Goal: Find specific page/section: Find specific page/section

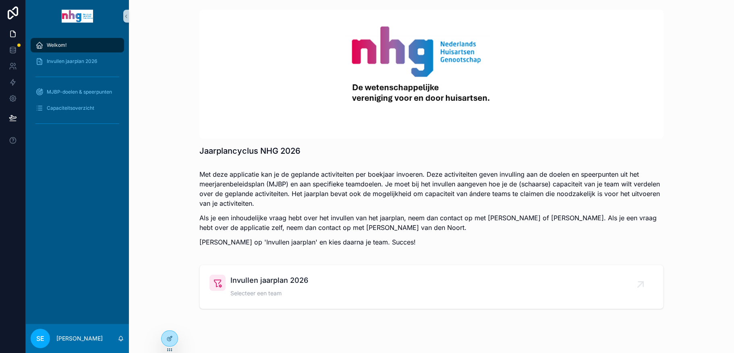
click at [87, 44] on div "Welkom!" at bounding box center [77, 45] width 84 height 13
click at [287, 284] on span "Invullen jaarplan 2026" at bounding box center [269, 279] width 78 height 11
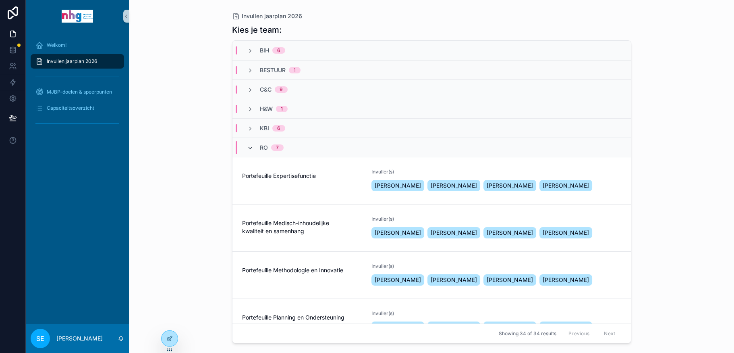
click at [247, 147] on icon "scrollable content" at bounding box center [250, 148] width 6 height 6
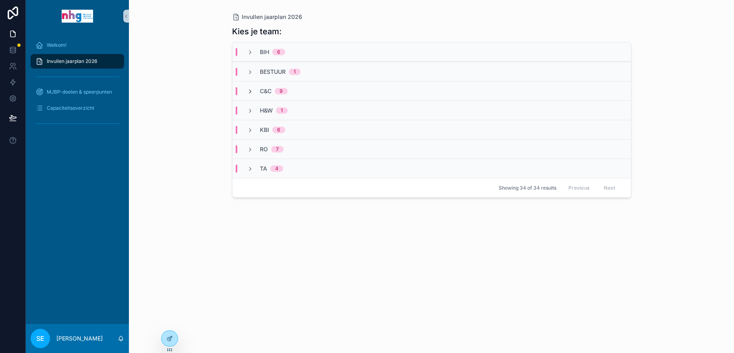
click at [252, 91] on icon "scrollable content" at bounding box center [250, 91] width 6 height 6
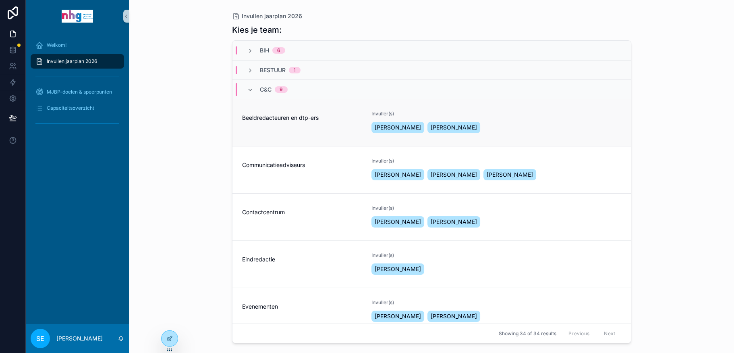
click at [277, 125] on div "Beeldredacteuren en dtp-ers" at bounding box center [302, 122] width 120 height 24
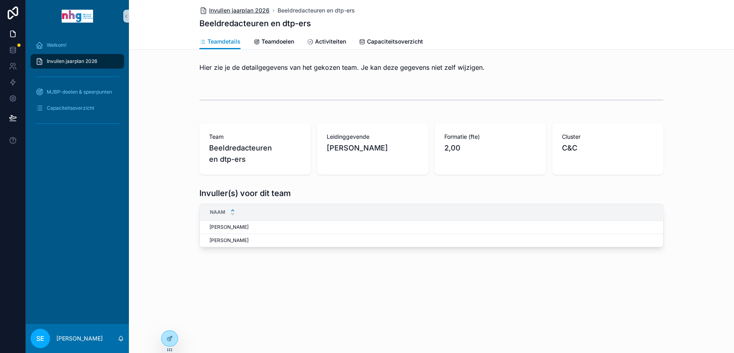
click at [243, 14] on span "Invullen jaarplan 2026" at bounding box center [239, 10] width 60 height 8
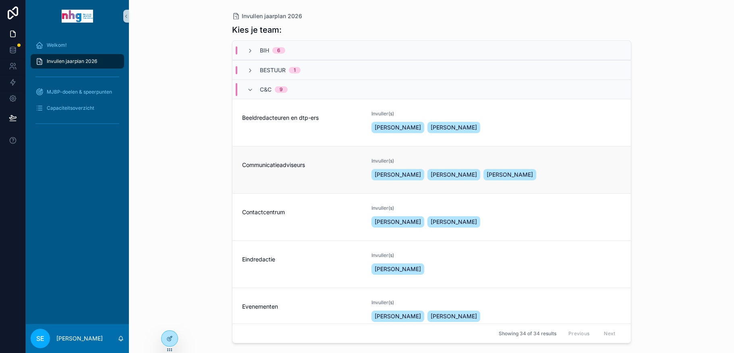
click at [266, 177] on div "Communicatieadviseurs" at bounding box center [302, 170] width 120 height 24
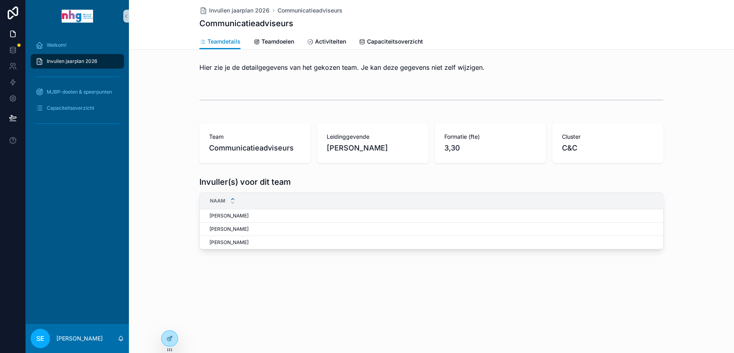
click at [63, 62] on span "Invullen jaarplan 2026" at bounding box center [72, 61] width 50 height 6
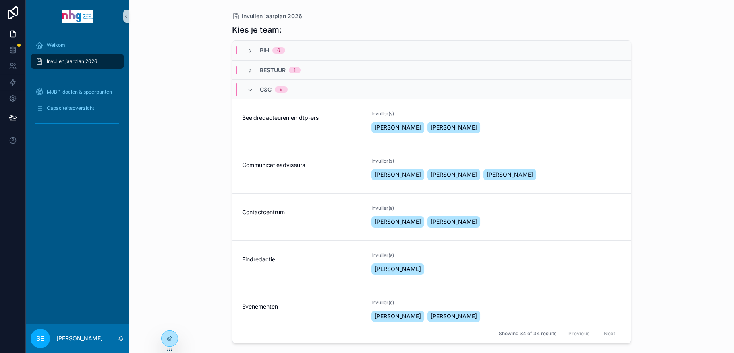
click at [245, 87] on div "C&C 9" at bounding box center [267, 89] width 60 height 13
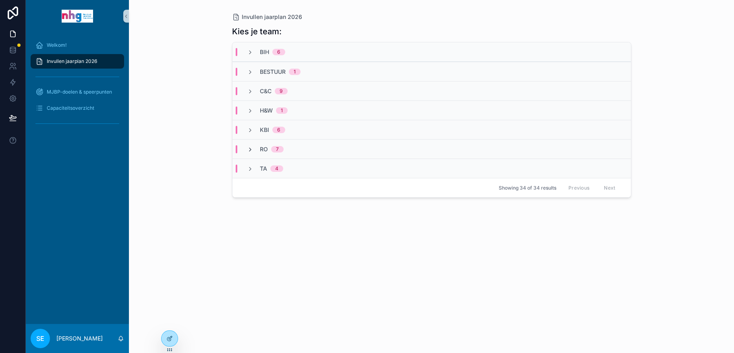
click at [250, 149] on icon "scrollable content" at bounding box center [250, 149] width 6 height 6
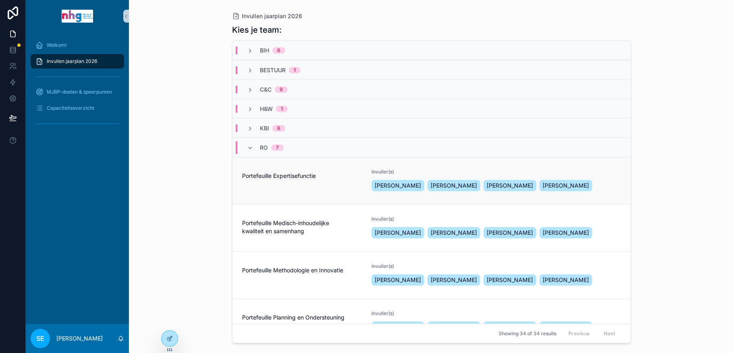
click at [297, 172] on span "Portefeuille Expertisefunctie" at bounding box center [302, 176] width 120 height 8
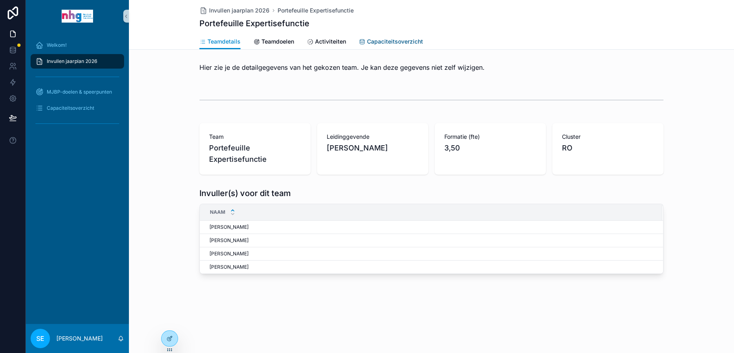
click at [379, 39] on span "Capaciteitsoverzicht" at bounding box center [395, 41] width 56 height 8
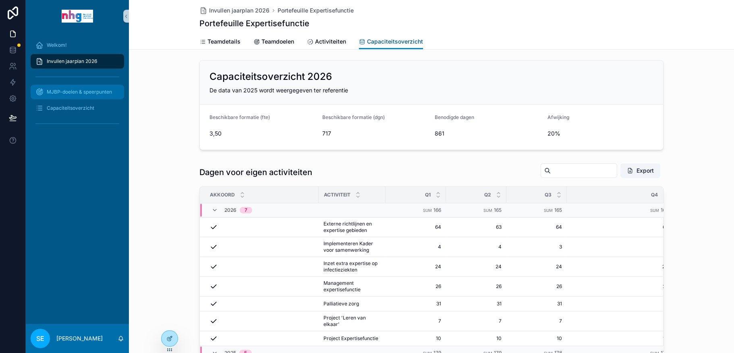
scroll to position [40, 0]
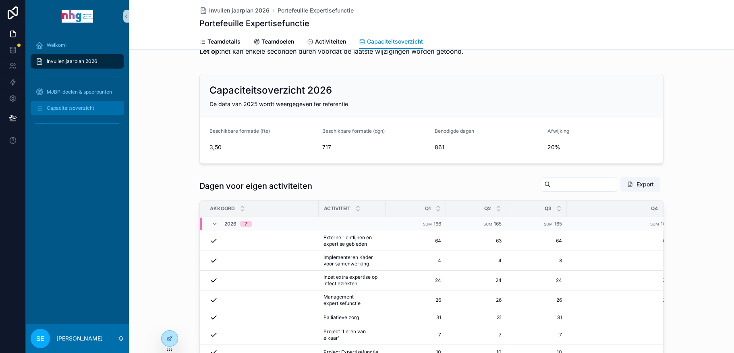
click at [56, 105] on span "Capaciteitsoverzicht" at bounding box center [71, 108] width 48 height 6
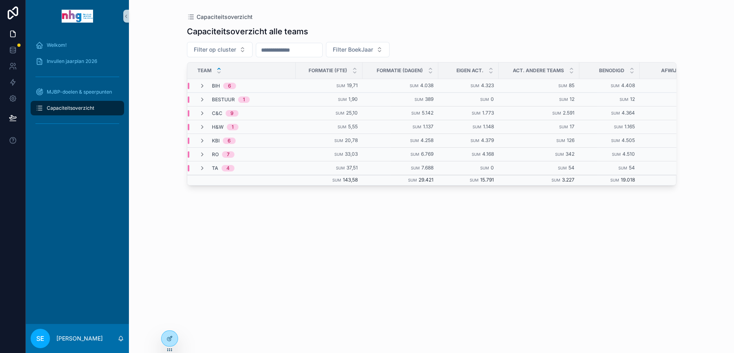
click at [286, 166] on div "TA 4" at bounding box center [242, 168] width 108 height 6
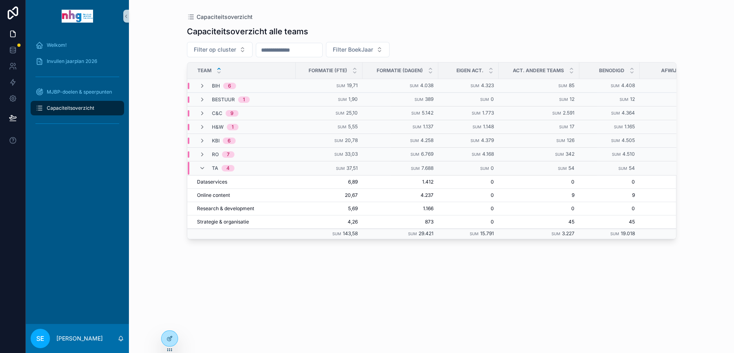
click at [286, 166] on div "TA 4" at bounding box center [242, 168] width 108 height 13
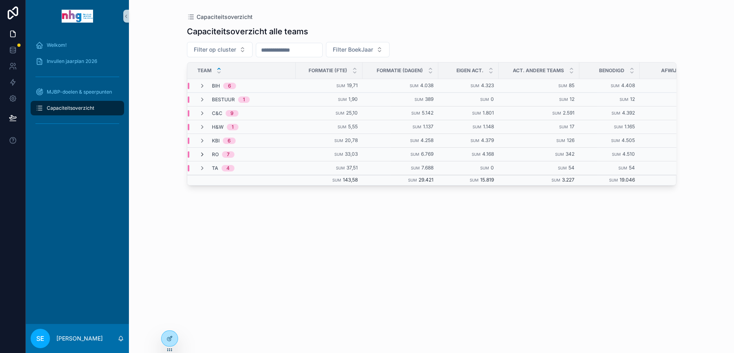
click at [204, 151] on icon "scrollable content" at bounding box center [202, 154] width 6 height 6
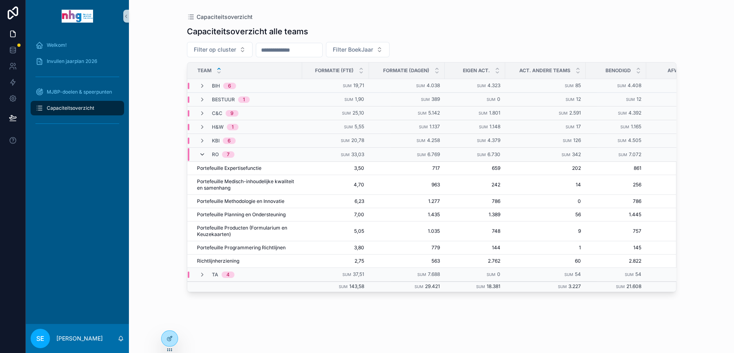
click at [203, 152] on icon "scrollable content" at bounding box center [202, 154] width 6 height 6
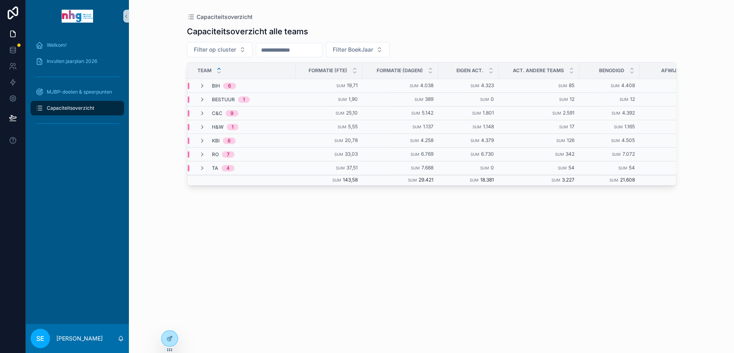
scroll to position [0, 27]
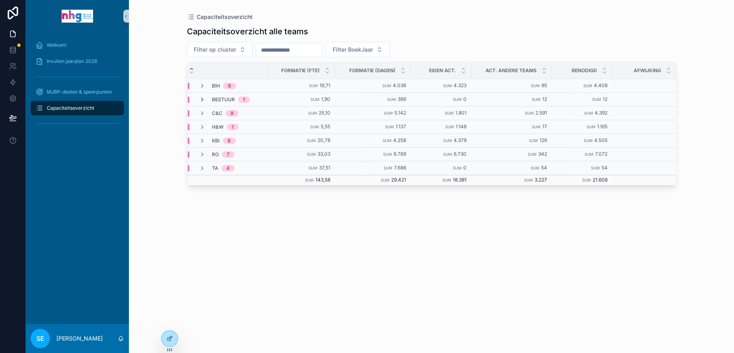
click at [203, 97] on icon "scrollable content" at bounding box center [202, 99] width 6 height 6
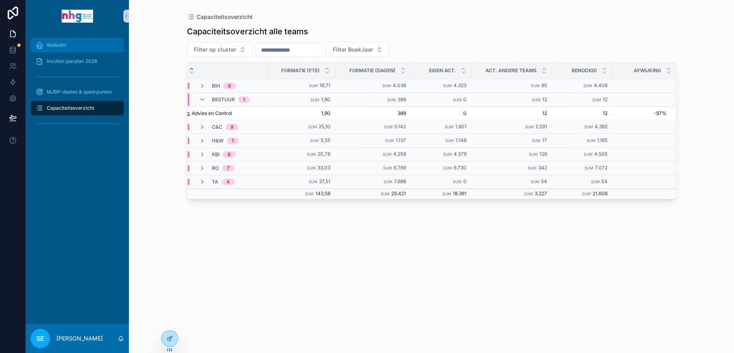
click at [58, 43] on span "Welkom!" at bounding box center [57, 45] width 20 height 6
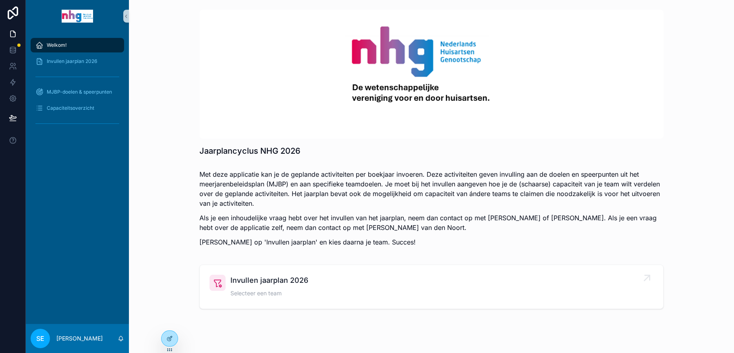
click at [270, 284] on span "Invullen jaarplan 2026" at bounding box center [269, 279] width 78 height 11
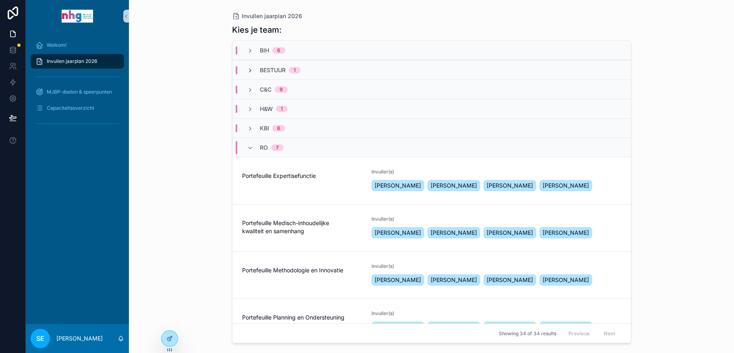
click at [248, 71] on icon "scrollable content" at bounding box center [250, 70] width 6 height 6
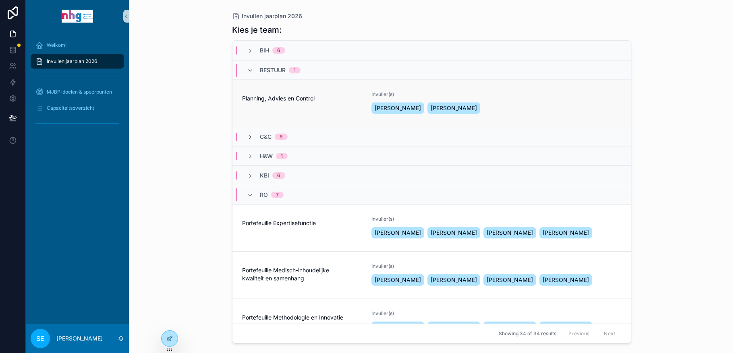
click at [326, 100] on span "Planning, Advies en Control" at bounding box center [302, 98] width 120 height 8
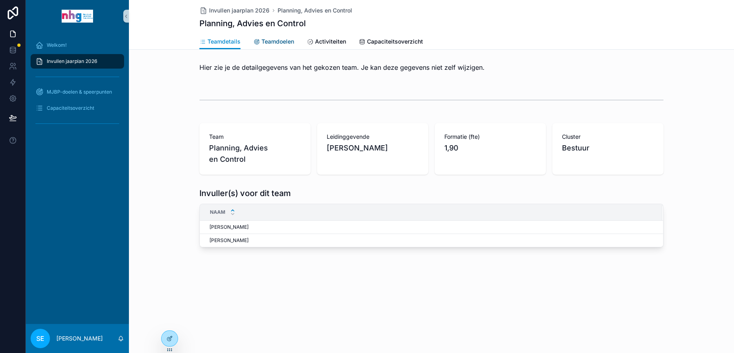
click at [276, 39] on span "Teamdoelen" at bounding box center [278, 41] width 33 height 8
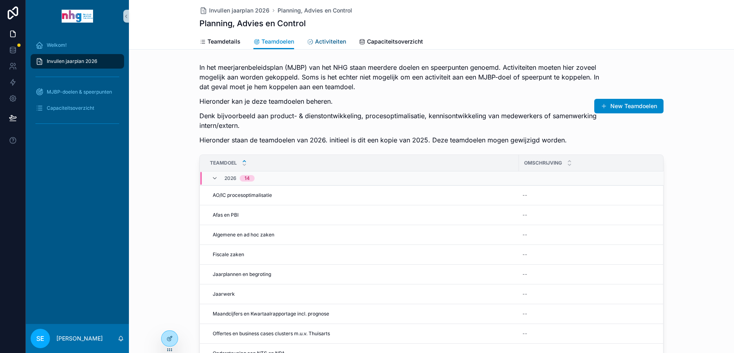
click at [329, 37] on link "Activiteiten" at bounding box center [326, 42] width 39 height 16
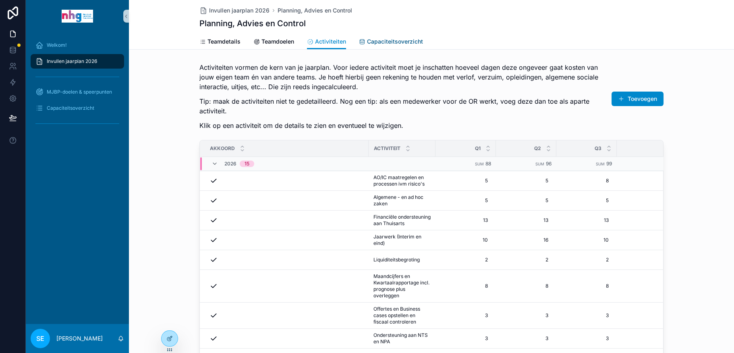
click at [399, 41] on span "Capaciteitsoverzicht" at bounding box center [395, 41] width 56 height 8
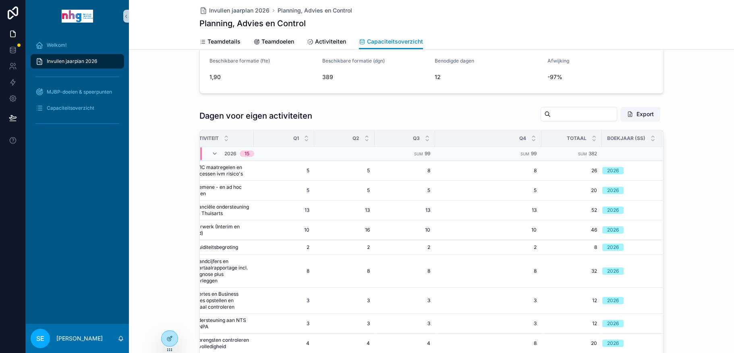
scroll to position [90, 0]
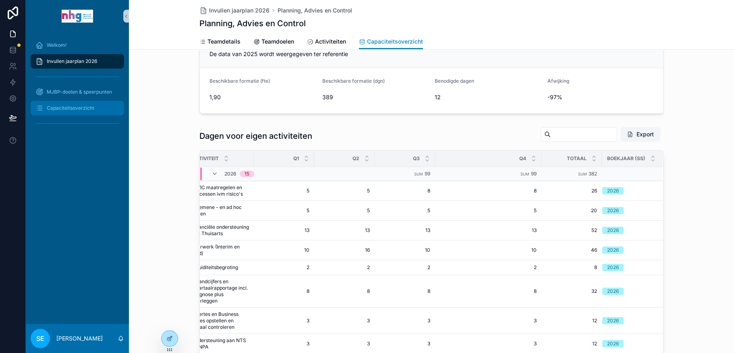
click at [79, 104] on div "Capaciteitsoverzicht" at bounding box center [77, 108] width 84 height 13
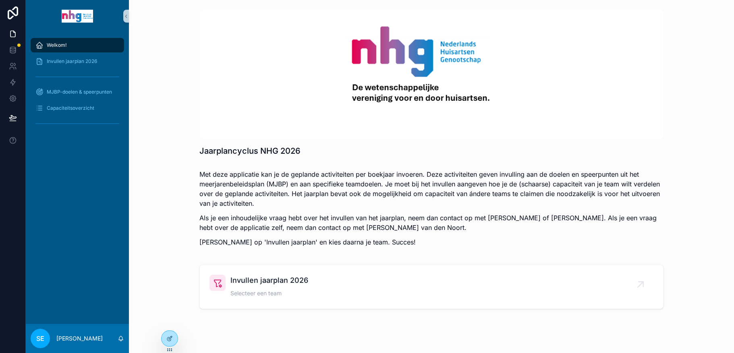
click at [72, 54] on div "Invullen jaarplan 2026" at bounding box center [77, 61] width 103 height 16
click at [77, 62] on span "Invullen jaarplan 2026" at bounding box center [72, 61] width 50 height 6
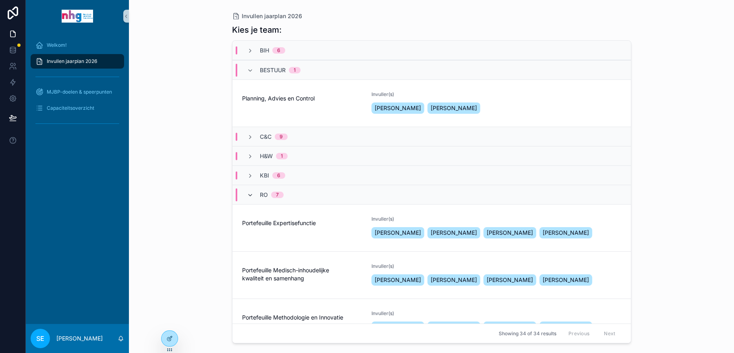
click at [248, 193] on icon "scrollable content" at bounding box center [250, 195] width 6 height 6
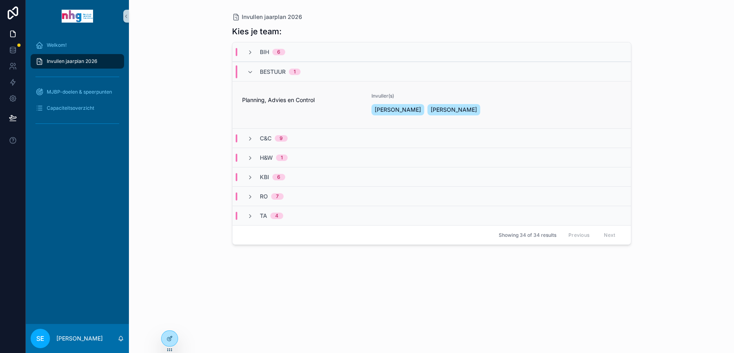
click at [272, 104] on div "Planning, Advies en Control" at bounding box center [302, 105] width 120 height 24
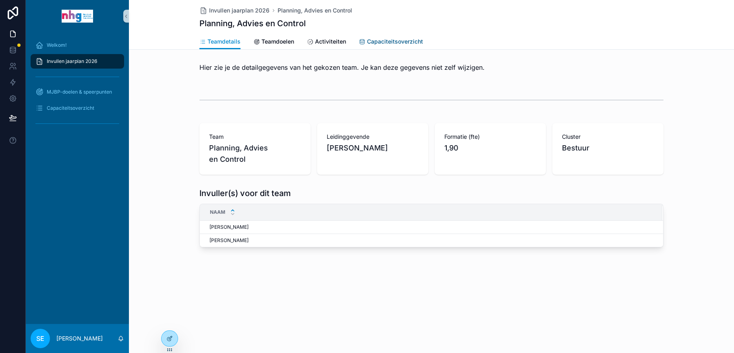
click at [395, 38] on span "Capaciteitsoverzicht" at bounding box center [395, 41] width 56 height 8
